Goal: Find specific page/section: Find specific page/section

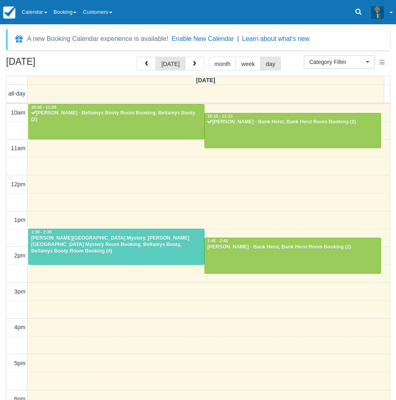
select select
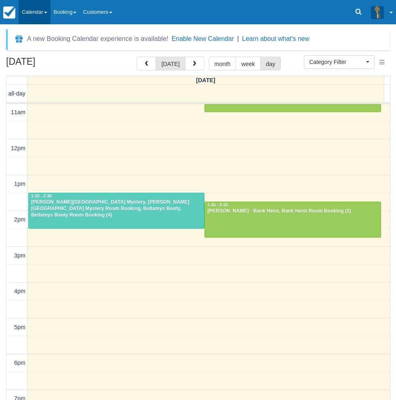
click at [39, 11] on link "Calendar" at bounding box center [35, 12] width 32 height 24
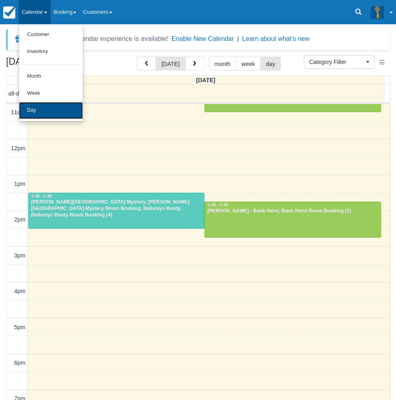
click at [37, 110] on link "Day" at bounding box center [51, 110] width 64 height 17
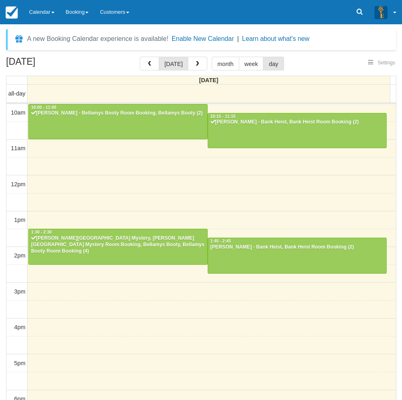
select select
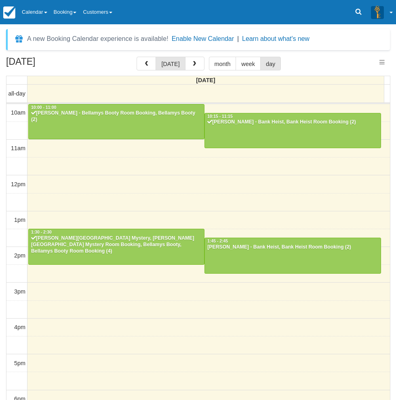
scroll to position [108, 0]
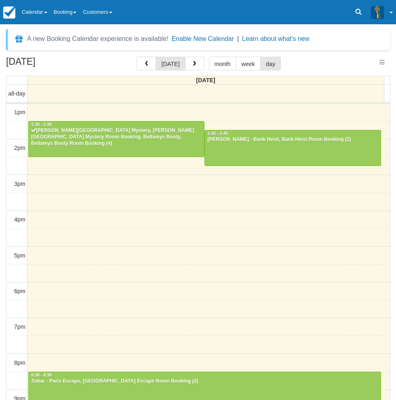
select select
